Goal: Task Accomplishment & Management: Complete application form

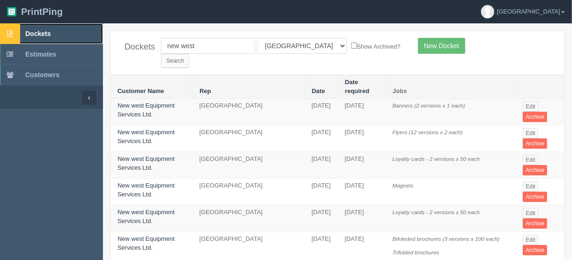
click at [41, 33] on span "Dockets" at bounding box center [37, 33] width 25 height 7
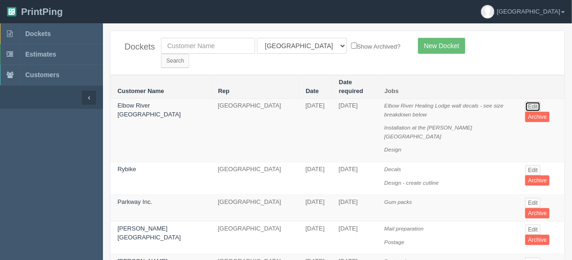
click at [525, 102] on link "Edit" at bounding box center [532, 107] width 15 height 10
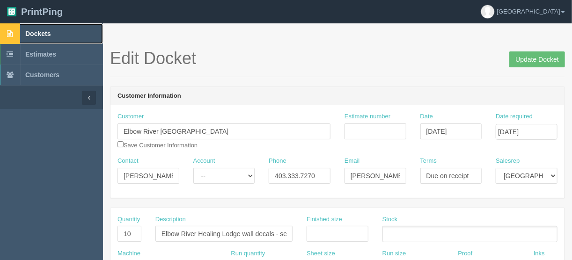
click at [29, 32] on span "Dockets" at bounding box center [37, 33] width 25 height 7
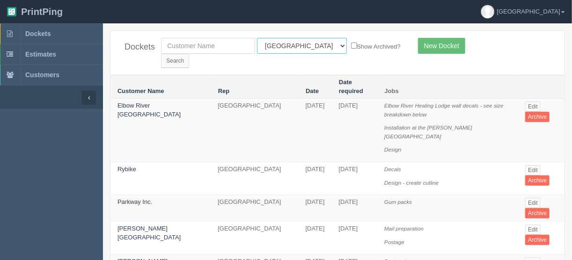
click at [298, 45] on select "All Users Ali Ali Test 1 Aly Amy Ankit Arif Brandon Dan France Greg Jim Mark Ma…" at bounding box center [302, 46] width 90 height 16
select select "11"
click at [257, 38] on select "All Users Ali Ali Test 1 Aly Amy Ankit Arif Brandon Dan France Greg Jim Mark Ma…" at bounding box center [302, 46] width 90 height 16
click at [189, 54] on input "Search" at bounding box center [175, 61] width 28 height 14
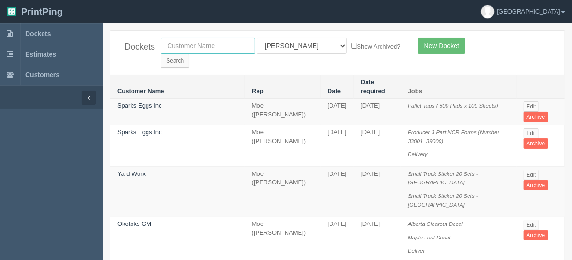
click at [174, 45] on input "text" at bounding box center [208, 46] width 94 height 16
type input "country hills n"
click at [296, 47] on select "All Users Ali Ali Test 1 Aly Amy Ankit Arif Brandon Dan France Greg Jim Mark Ma…" at bounding box center [302, 46] width 90 height 16
select select
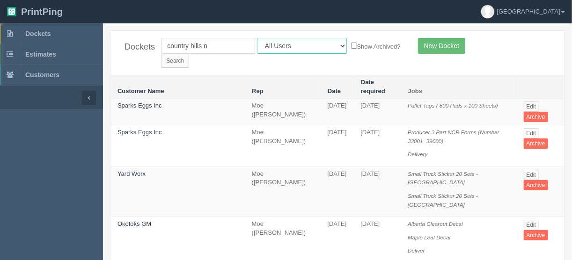
click at [257, 38] on select "All Users Ali Ali Test 1 Aly Amy Ankit Arif Brandon Dan France Greg Jim Mark Ma…" at bounding box center [302, 46] width 90 height 16
click at [189, 54] on input "Search" at bounding box center [175, 61] width 28 height 14
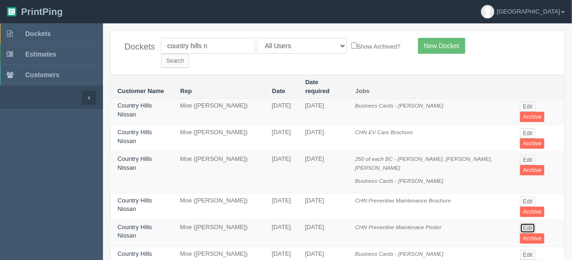
click at [526, 223] on link "Edit" at bounding box center [527, 228] width 15 height 10
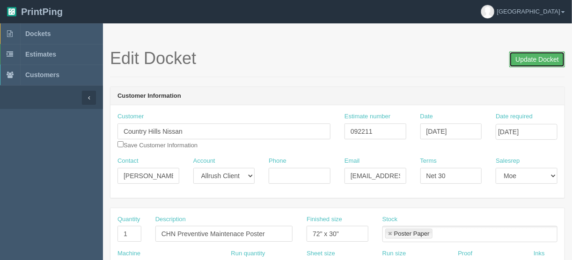
click at [528, 54] on input "Update Docket" at bounding box center [537, 59] width 56 height 16
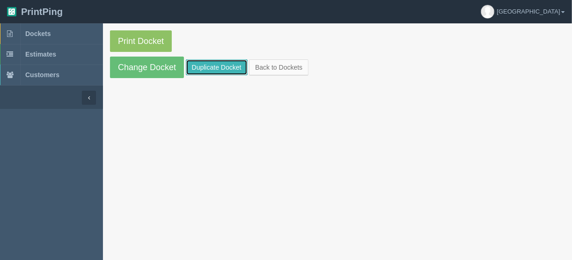
click at [217, 64] on link "Duplicate Docket" at bounding box center [217, 67] width 62 height 16
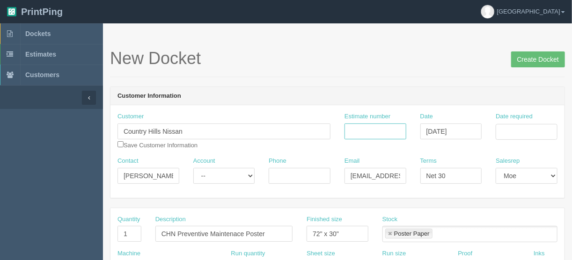
drag, startPoint x: 357, startPoint y: 124, endPoint x: 333, endPoint y: 127, distance: 24.5
click at [357, 124] on input "Estimate number" at bounding box center [375, 132] width 62 height 16
type input "090900"
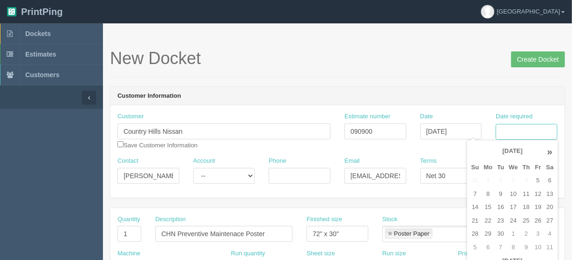
click at [508, 128] on input "Date required" at bounding box center [526, 132] width 62 height 16
click at [499, 203] on td "16" at bounding box center [500, 208] width 12 height 14
click at [540, 191] on td "12" at bounding box center [537, 195] width 11 height 14
type input "[DATE]"
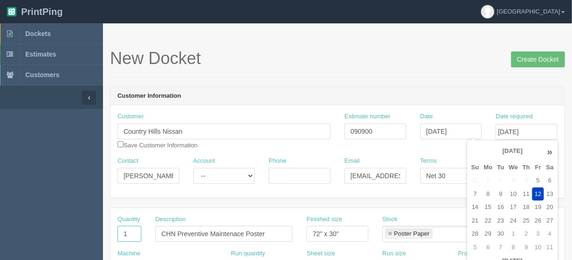
scroll to position [0, 0]
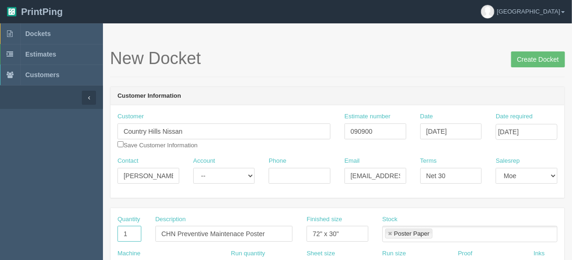
drag, startPoint x: 136, startPoint y: 229, endPoint x: 87, endPoint y: 233, distance: 48.8
type input "2"
type input "24" x 36""
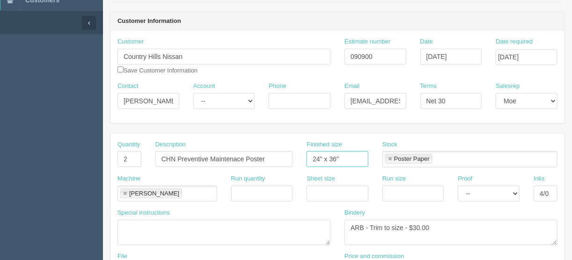
scroll to position [262, 0]
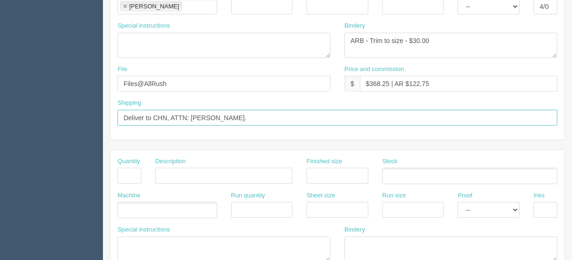
drag, startPoint x: 260, startPoint y: 117, endPoint x: 192, endPoint y: 116, distance: 67.9
click at [192, 116] on input "Deliver to CHN, ATTN: [PERSON_NAME]." at bounding box center [337, 118] width 440 height 16
type input "Deliver to CHN, Attn: [PERSON_NAME]."
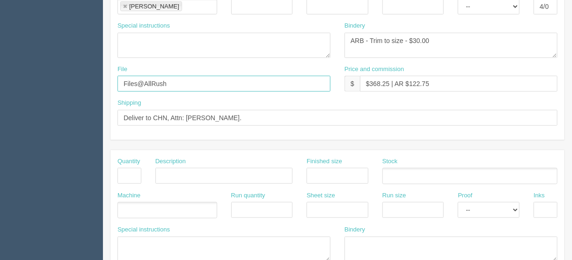
drag, startPoint x: 206, startPoint y: 79, endPoint x: 83, endPoint y: 87, distance: 122.9
click at [89, 91] on section "Dockets Estimates Customers" at bounding box center [286, 174] width 572 height 826
type input "[EMAIL_ADDRESS][DOMAIN_NAME]"
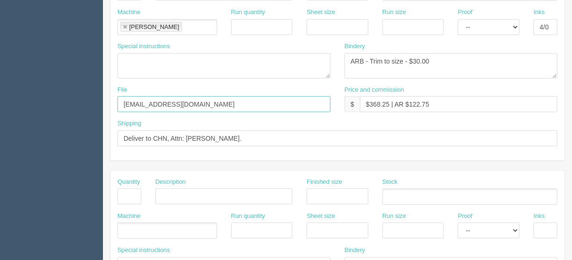
scroll to position [225, 0]
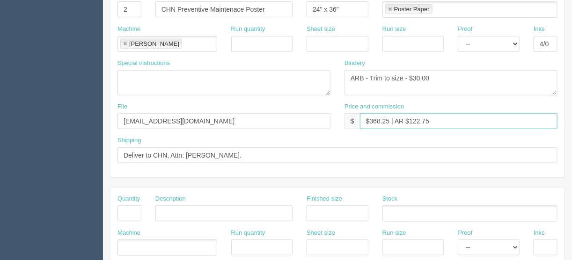
drag, startPoint x: 389, startPoint y: 118, endPoint x: 370, endPoint y: 119, distance: 19.2
click at [370, 119] on input "$368.25 | AR $122.75" at bounding box center [458, 121] width 197 height 16
type input "$121.29 | AR $122.75"
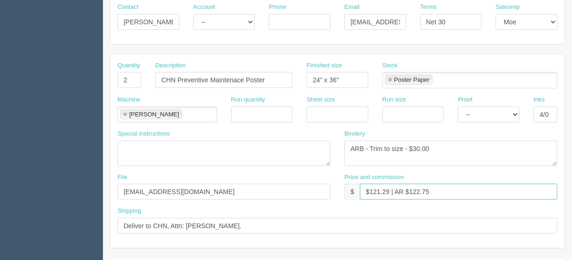
scroll to position [150, 0]
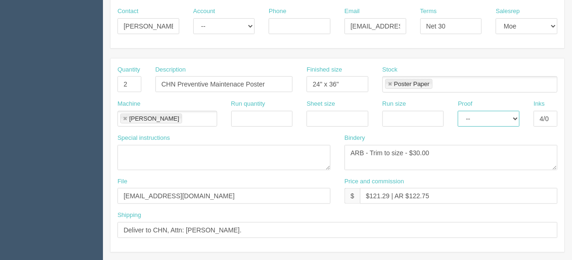
click at [516, 118] on select "-- Email Hard Copy" at bounding box center [489, 119] width 62 height 16
select select "Hard Copy"
click at [458, 111] on select "-- Email Hard Copy" at bounding box center [489, 119] width 62 height 16
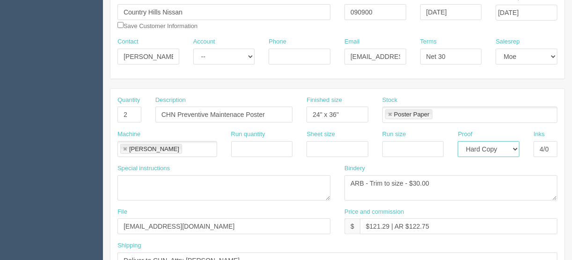
scroll to position [75, 0]
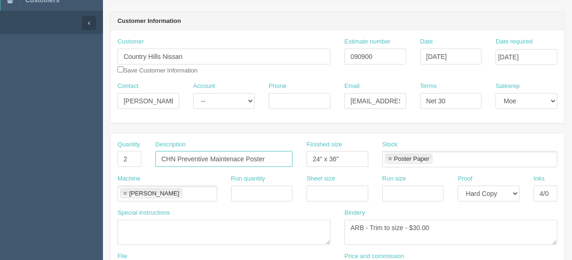
drag, startPoint x: 242, startPoint y: 156, endPoint x: 177, endPoint y: 156, distance: 65.5
click at [177, 156] on input "CHN Preventive Maintenace Poster" at bounding box center [223, 159] width 137 height 16
click at [205, 158] on input "CHN ByeBuy Poster" at bounding box center [223, 159] width 137 height 16
type input "CHN ByeBuy poster"
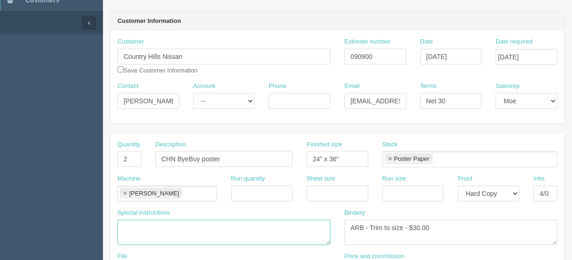
click at [146, 224] on textarea at bounding box center [223, 232] width 213 height 25
type textarea "Courier included"
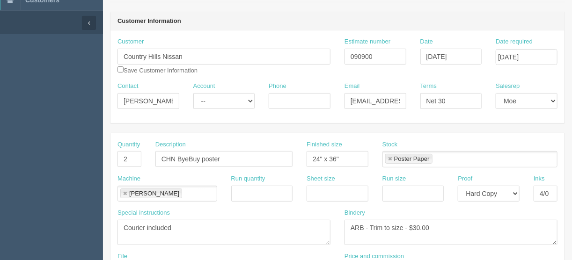
scroll to position [150, 0]
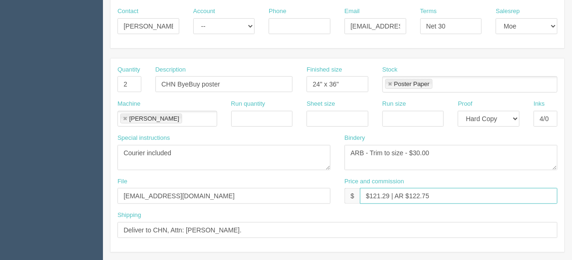
click at [441, 195] on input "$121.29 | AR $122.75" at bounding box center [458, 196] width 197 height 16
drag, startPoint x: 437, startPoint y: 192, endPoint x: 409, endPoint y: 195, distance: 28.3
click at [409, 195] on input "$121.29 | AR $122.75" at bounding box center [458, 196] width 197 height 16
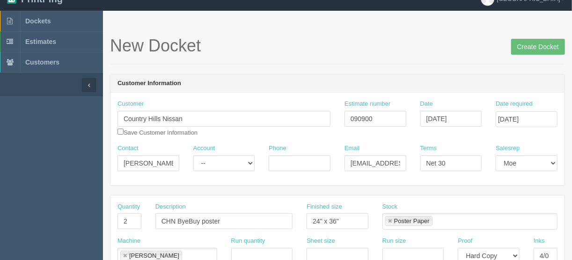
scroll to position [0, 0]
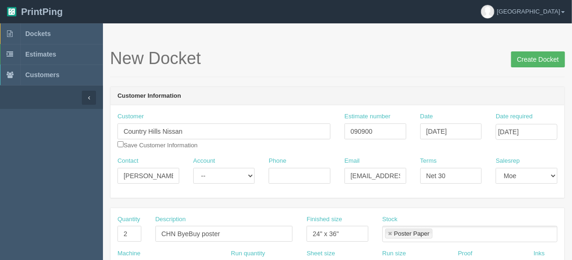
type input "$121.29 | AR $43.04"
click at [535, 56] on input "Create Docket" at bounding box center [538, 59] width 54 height 16
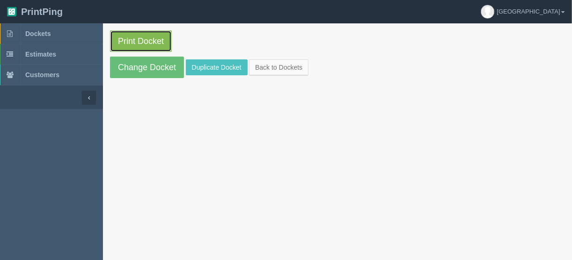
drag, startPoint x: 0, startPoint y: 0, endPoint x: 139, endPoint y: 41, distance: 144.9
click at [139, 41] on link "Print Docket" at bounding box center [141, 41] width 62 height 22
